Goal: Information Seeking & Learning: Understand process/instructions

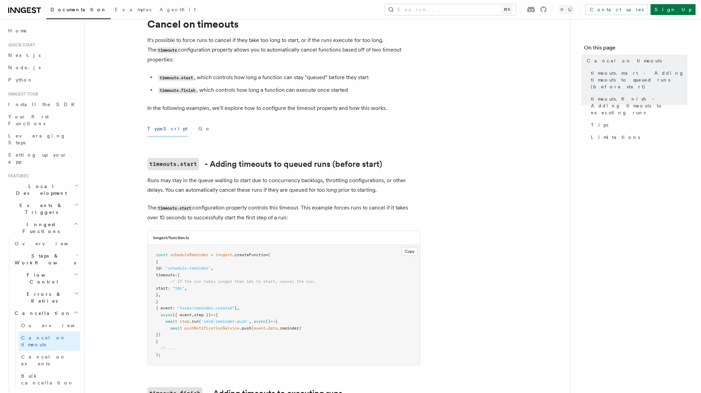
scroll to position [27, 0]
click at [182, 75] on code "timeouts.start" at bounding box center [176, 78] width 36 height 6
click at [185, 75] on code "timeouts.start" at bounding box center [176, 78] width 36 height 6
click at [189, 88] on code "timeouts.finish" at bounding box center [177, 91] width 38 height 6
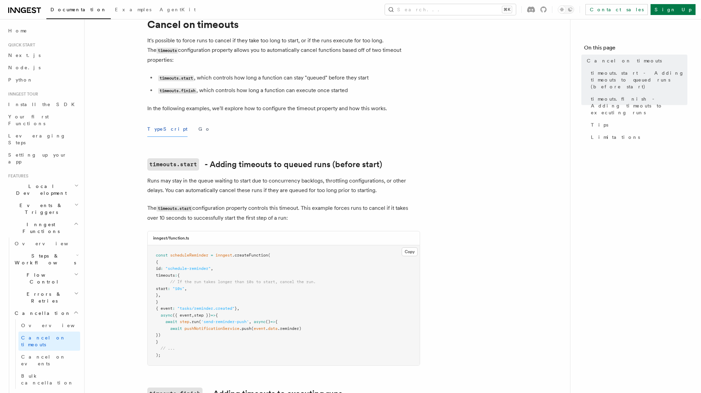
click at [189, 75] on code "timeouts.start" at bounding box center [176, 78] width 36 height 6
click at [192, 88] on code "timeouts.finish" at bounding box center [177, 91] width 38 height 6
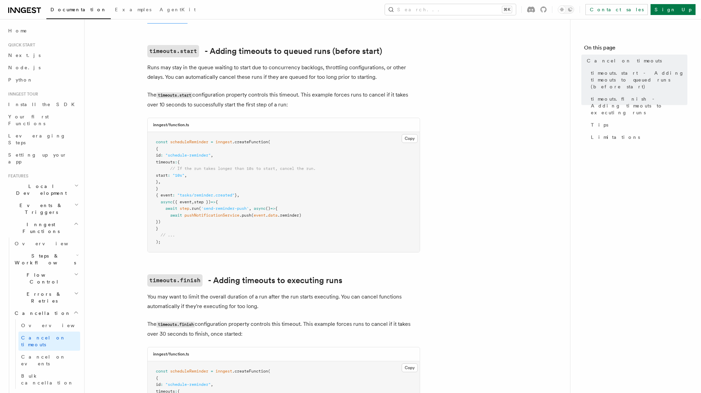
scroll to position [143, 0]
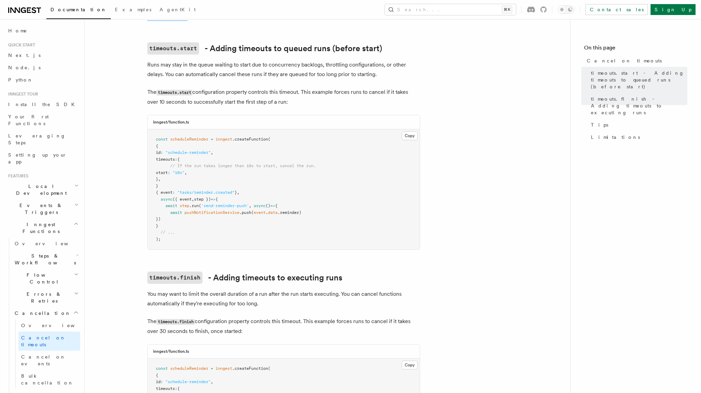
drag, startPoint x: 170, startPoint y: 164, endPoint x: 195, endPoint y: 164, distance: 24.5
click at [187, 170] on span "start : "10s" ," at bounding box center [171, 172] width 31 height 5
